Goal: Task Accomplishment & Management: Complete application form

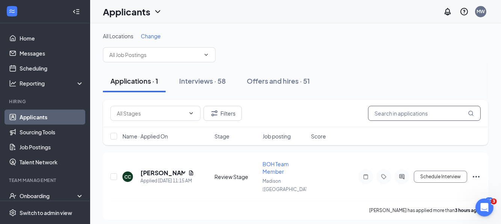
click at [428, 116] on input "text" at bounding box center [424, 113] width 113 height 15
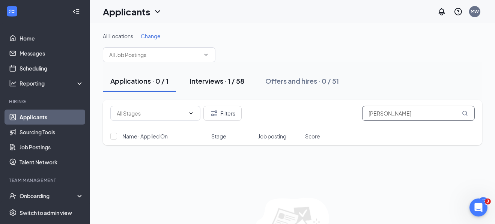
type input "[PERSON_NAME]"
click at [217, 85] on div "Interviews · 1 / 58" at bounding box center [217, 80] width 55 height 9
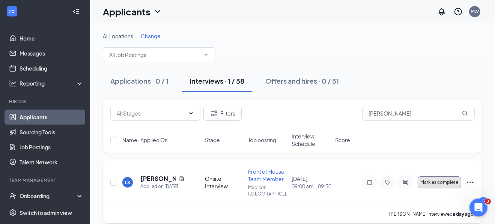
click at [445, 180] on span "Mark as complete" at bounding box center [440, 182] width 38 height 5
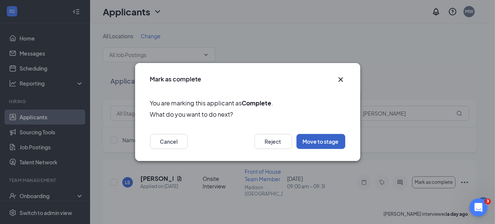
click at [323, 146] on button "Move to stage" at bounding box center [321, 141] width 49 height 15
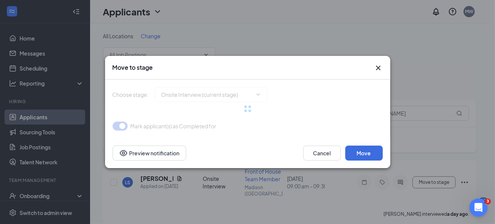
type input "Hiring Complete (final stage)"
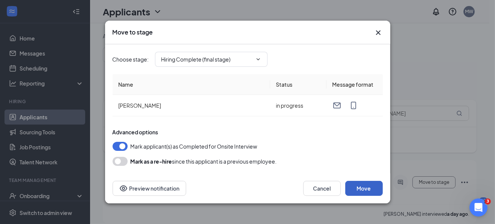
click at [370, 187] on button "Move" at bounding box center [364, 188] width 38 height 15
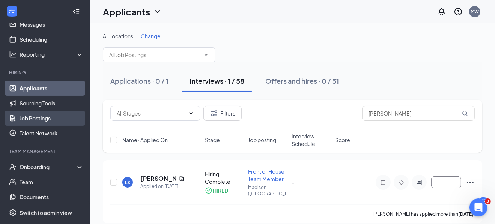
scroll to position [37, 0]
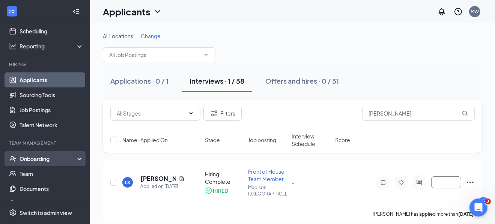
click at [35, 151] on div "Onboarding" at bounding box center [45, 158] width 90 height 15
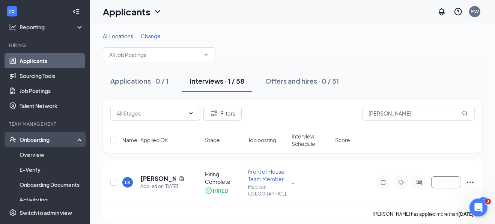
scroll to position [75, 0]
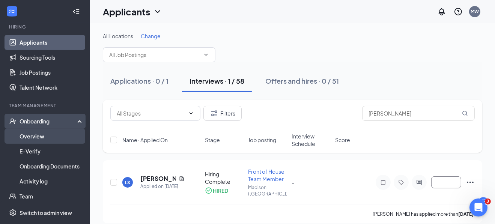
click at [34, 137] on link "Overview" at bounding box center [52, 136] width 64 height 15
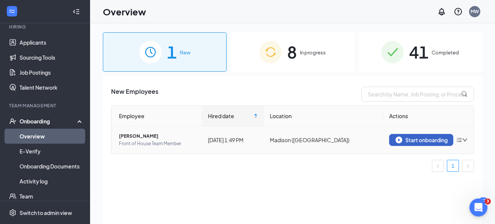
click at [421, 141] on div "Start onboarding" at bounding box center [421, 140] width 51 height 7
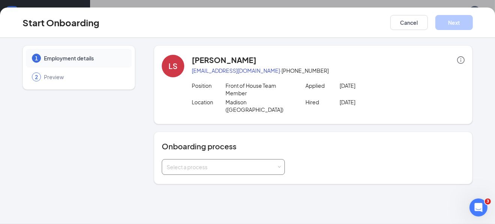
click at [261, 163] on div "Select a process" at bounding box center [222, 167] width 110 height 8
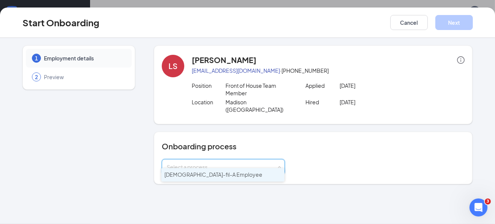
click at [208, 173] on span "[DEMOGRAPHIC_DATA]-fil-A Employee" at bounding box center [213, 174] width 98 height 7
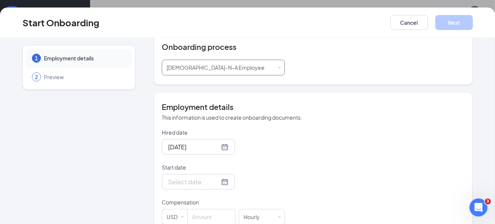
scroll to position [113, 0]
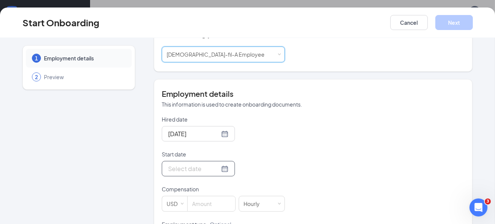
click at [216, 164] on div at bounding box center [198, 168] width 60 height 9
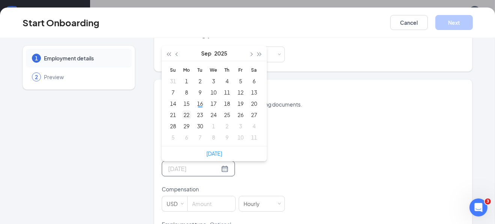
type input "[DATE]"
click at [187, 110] on div "22" at bounding box center [186, 114] width 9 height 9
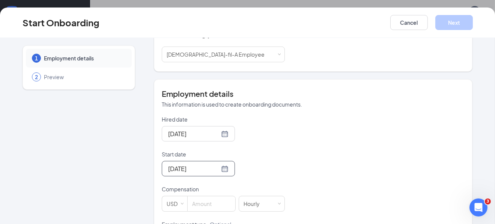
scroll to position [150, 0]
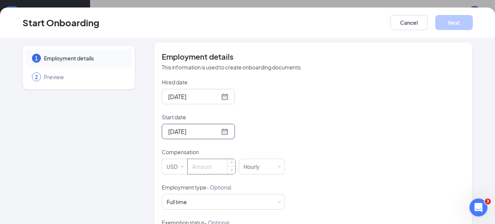
click at [209, 160] on input at bounding box center [212, 166] width 48 height 15
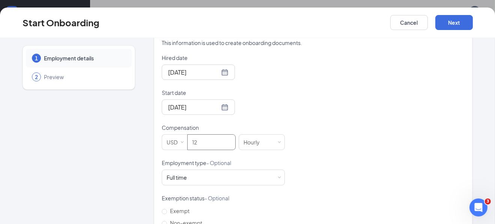
scroll to position [187, 0]
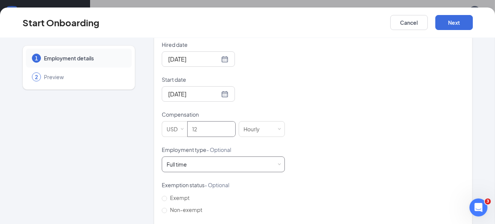
type input "12"
click at [216, 157] on div "Full time Works 30+ hours per week and is reasonably expected to work" at bounding box center [223, 164] width 113 height 15
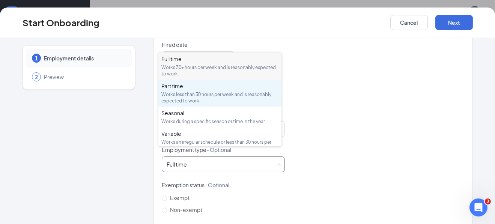
click at [192, 95] on div "Works less than 30 hours per week and is reasonably expected to work" at bounding box center [219, 97] width 117 height 13
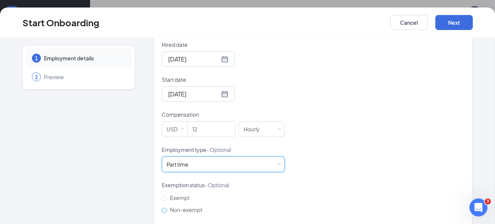
click at [167, 207] on span "Non-exempt" at bounding box center [186, 210] width 38 height 7
click at [164, 208] on input "Non-exempt" at bounding box center [164, 210] width 5 height 5
radio input "true"
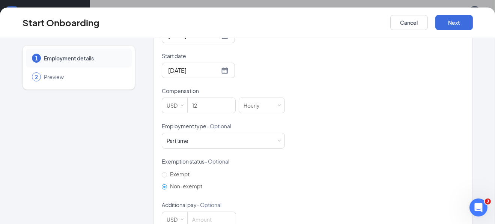
scroll to position [223, 0]
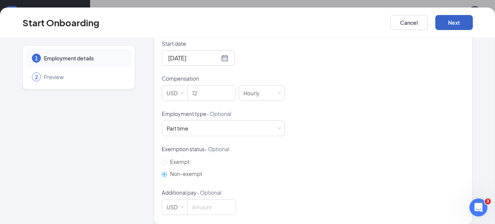
click at [459, 28] on button "Next" at bounding box center [455, 22] width 38 height 15
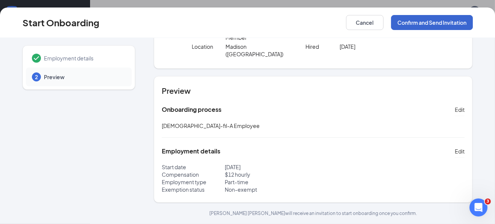
scroll to position [48, 0]
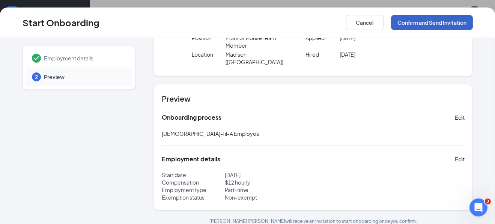
click at [457, 18] on button "Confirm and Send Invitation" at bounding box center [432, 22] width 82 height 15
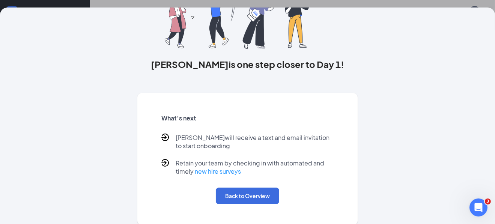
scroll to position [74, 0]
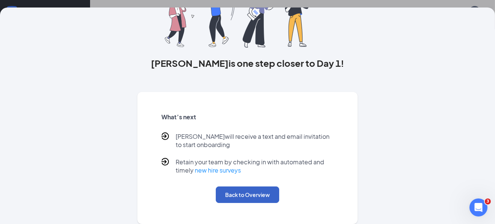
click at [253, 195] on button "Back to Overview" at bounding box center [247, 195] width 63 height 17
